Goal: Answer question/provide support

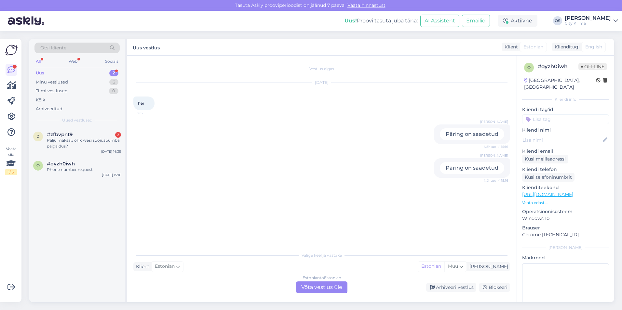
click at [55, 74] on div "Uus 2" at bounding box center [76, 73] width 85 height 9
click at [79, 170] on div "Phone number request" at bounding box center [84, 170] width 74 height 6
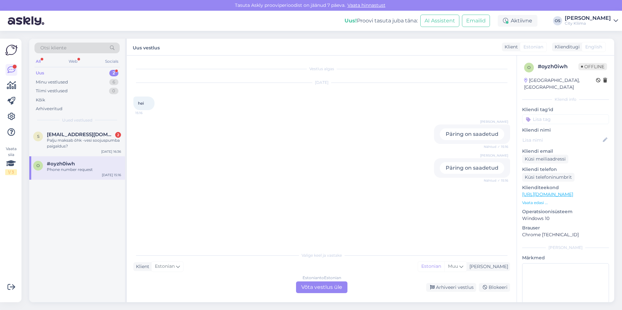
click at [53, 73] on div "Uus 2" at bounding box center [76, 73] width 85 height 9
click at [61, 141] on div "Palju maksab õhk -vesi soojuspumba paigaldus?" at bounding box center [84, 144] width 74 height 12
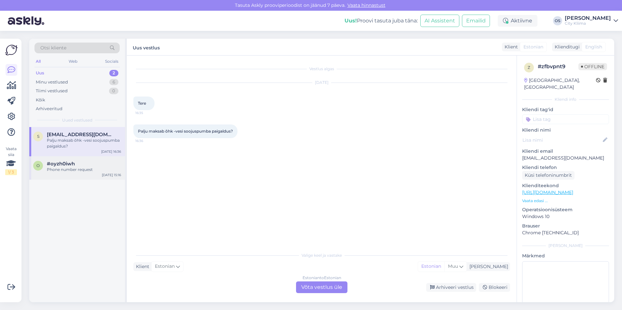
click at [64, 172] on div "Phone number request" at bounding box center [84, 170] width 74 height 6
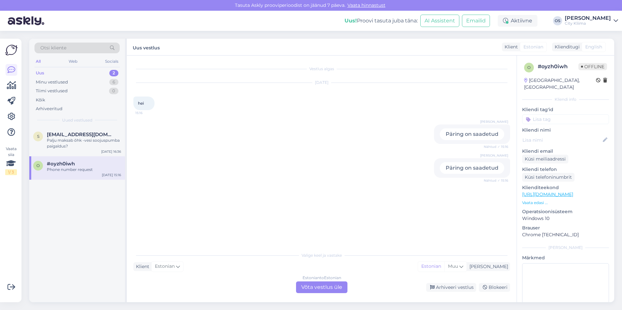
click at [336, 287] on div "Estonian to Estonian Võta vestlus üle" at bounding box center [321, 288] width 51 height 12
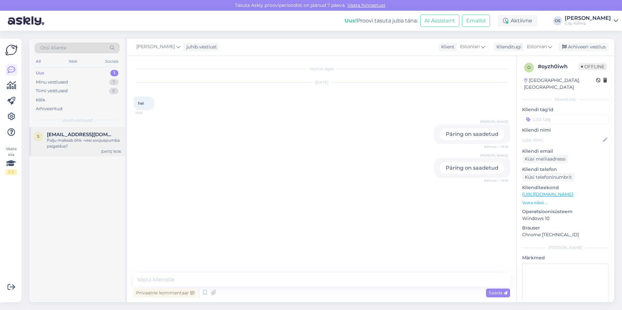
click at [71, 138] on div "Palju maksab õhk -vesi soojuspumba paigaldus?" at bounding box center [84, 144] width 74 height 12
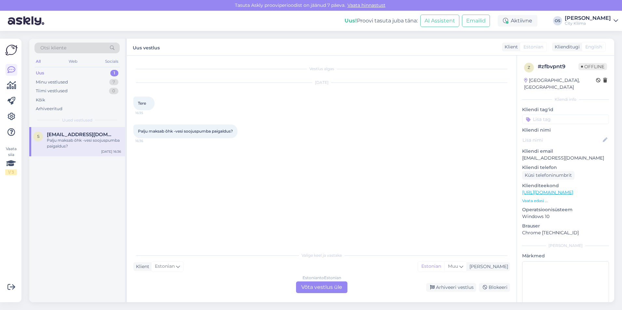
click at [325, 290] on div "Estonian to Estonian Võta vestlus üle" at bounding box center [321, 288] width 51 height 12
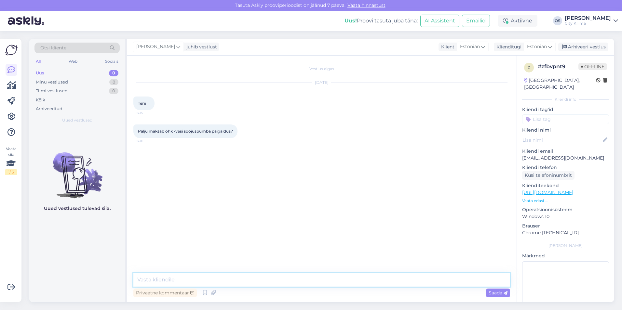
click at [223, 282] on textarea at bounding box center [321, 280] width 377 height 14
click at [194, 278] on textarea "Tere" at bounding box center [321, 275] width 377 height 21
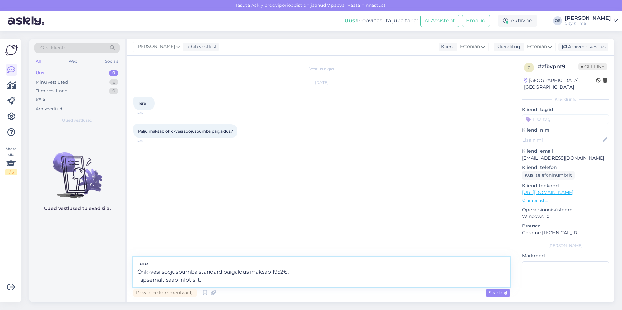
click at [221, 281] on textarea "Tere Õhk-vesi soojuspumba standard paigaldus maksab 1952€. Täpsemalt saab infot…" at bounding box center [321, 272] width 377 height 30
paste textarea "[URL][DOMAIN_NAME]"
type textarea "Tere Õhk-vesi soojuspumba standard paigaldus maksab 1952€. Täpsemalt saab infot…"
click at [499, 293] on span "Saada" at bounding box center [498, 293] width 19 height 6
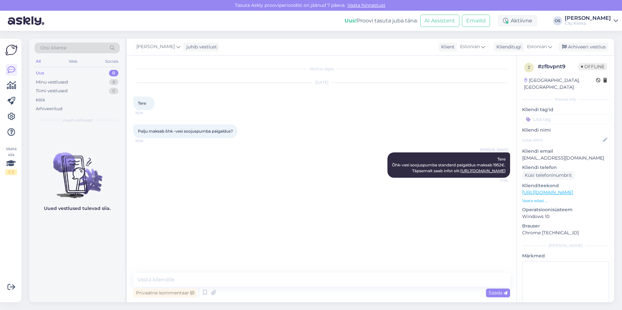
click at [99, 249] on div "Uued vestlused tulevad siia." at bounding box center [77, 215] width 96 height 176
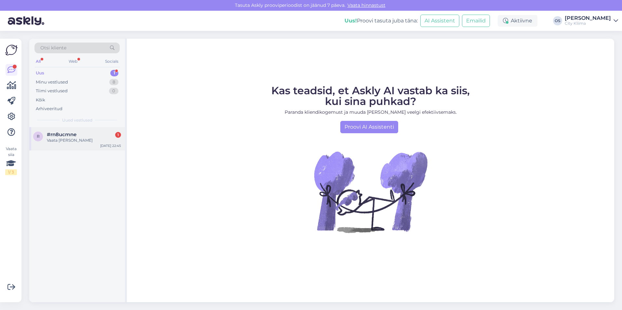
click at [74, 140] on div "Vaata hinda" at bounding box center [84, 141] width 74 height 6
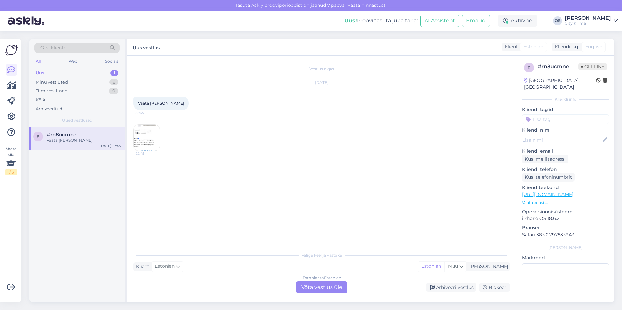
click at [140, 140] on img at bounding box center [147, 138] width 26 height 26
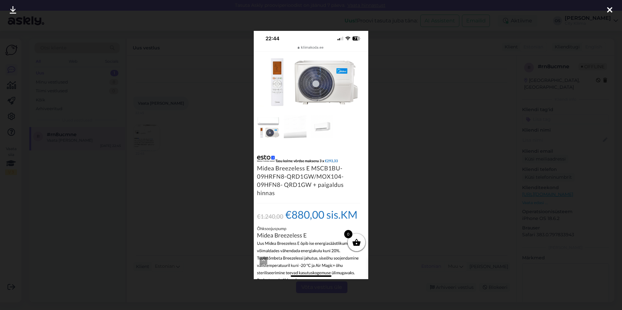
click at [203, 169] on div at bounding box center [311, 155] width 622 height 310
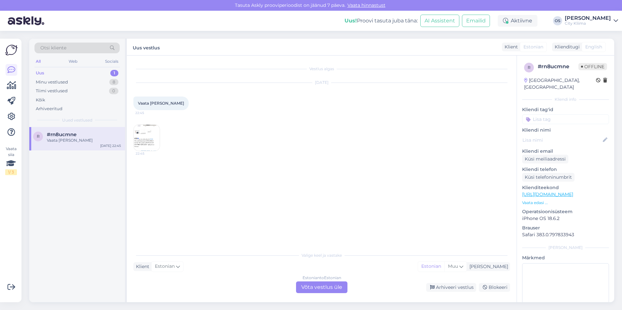
click at [145, 141] on img at bounding box center [147, 138] width 26 height 26
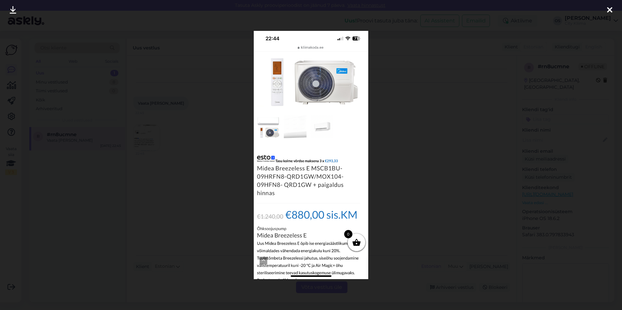
click at [488, 131] on div at bounding box center [311, 155] width 622 height 310
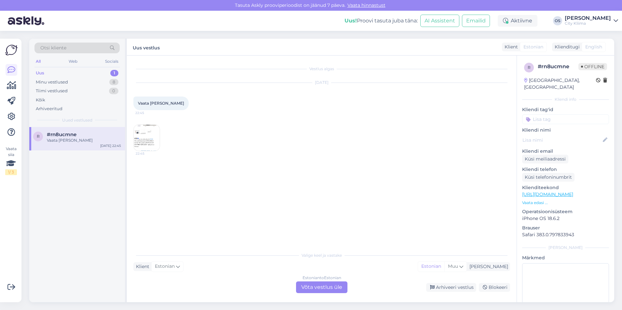
click at [316, 284] on div "Estonian to Estonian Võta vestlus üle" at bounding box center [321, 288] width 51 height 12
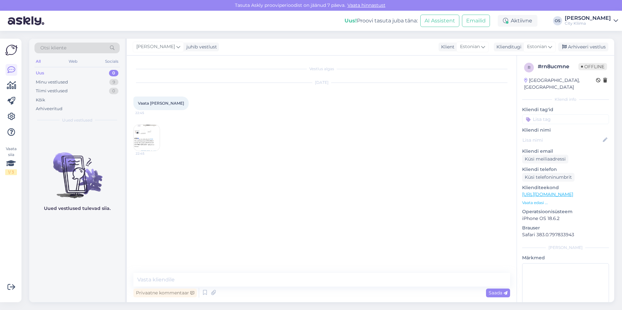
click at [377, 3] on link "Vaata hinnastust" at bounding box center [366, 5] width 42 height 6
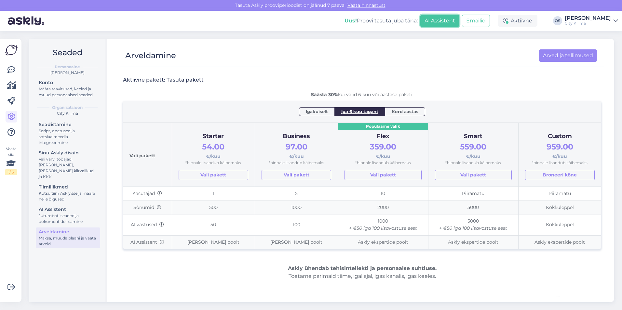
click at [448, 24] on button "AI Assistent" at bounding box center [439, 21] width 39 height 12
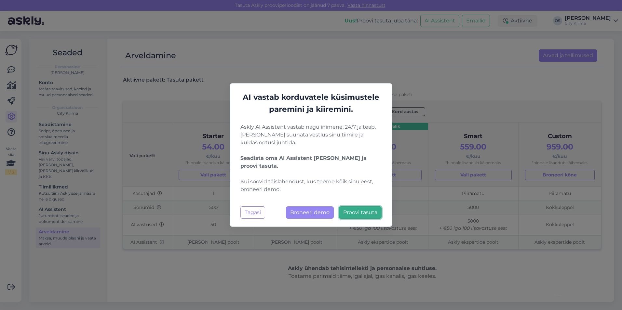
click at [343, 215] on link "Proovi tasuta" at bounding box center [360, 213] width 43 height 12
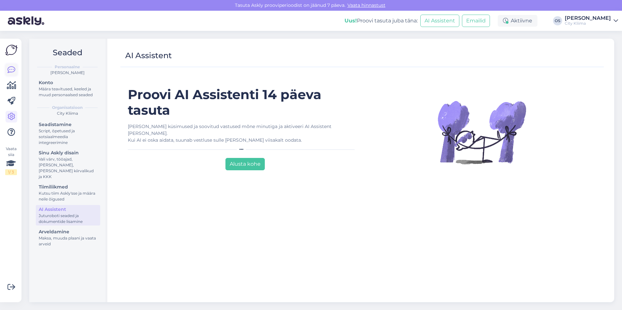
click at [8, 68] on icon at bounding box center [11, 70] width 8 height 8
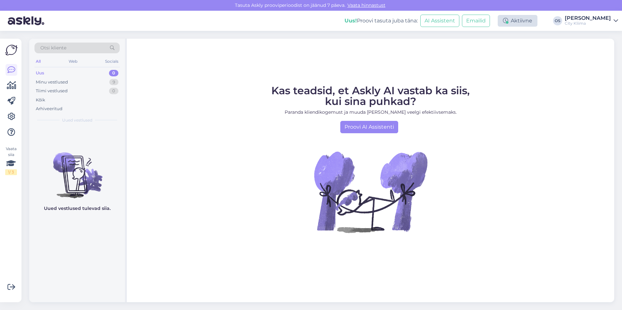
click at [530, 19] on div "Aktiivne" at bounding box center [518, 21] width 40 height 12
click at [68, 83] on div "Minu vestlused" at bounding box center [52, 82] width 32 height 7
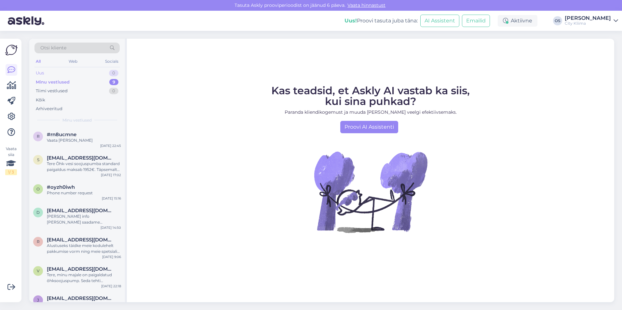
click at [53, 75] on div "Uus 0" at bounding box center [76, 73] width 85 height 9
